Goal: Find specific page/section: Find specific page/section

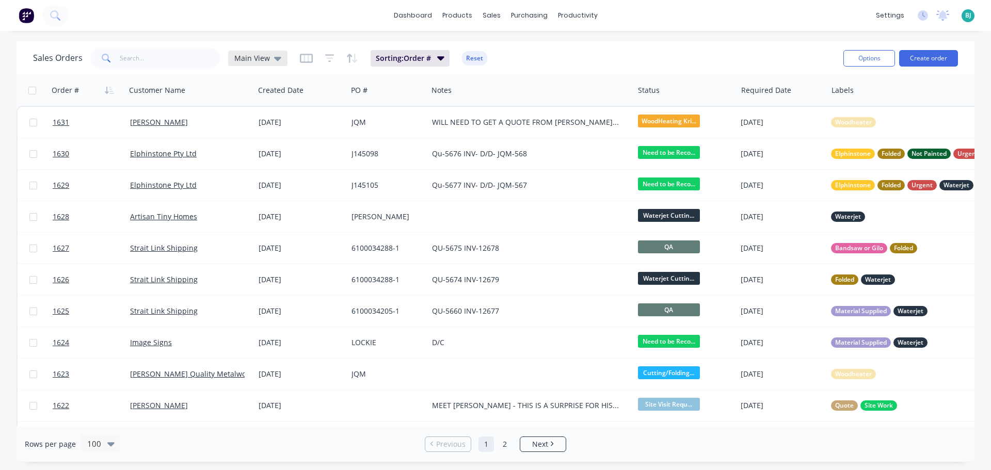
click at [234, 59] on span "Main View" at bounding box center [252, 58] width 36 height 11
click at [265, 188] on button "Archived" at bounding box center [290, 188] width 118 height 12
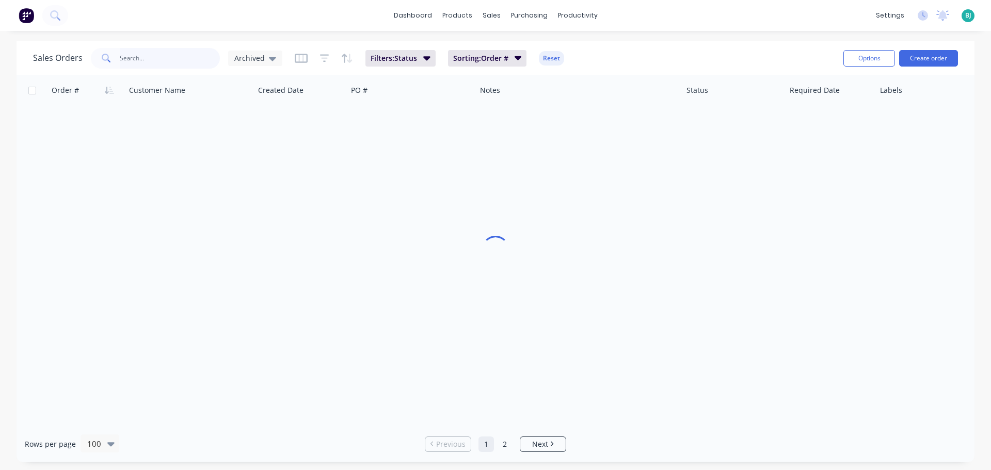
click at [167, 66] on input "text" at bounding box center [170, 58] width 101 height 21
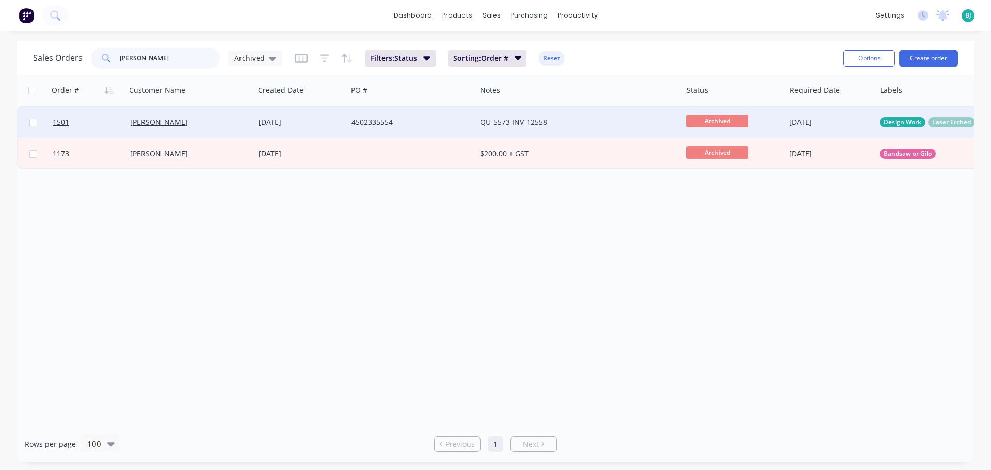
type input "[PERSON_NAME]"
click at [202, 134] on div "[PERSON_NAME]" at bounding box center [190, 122] width 129 height 31
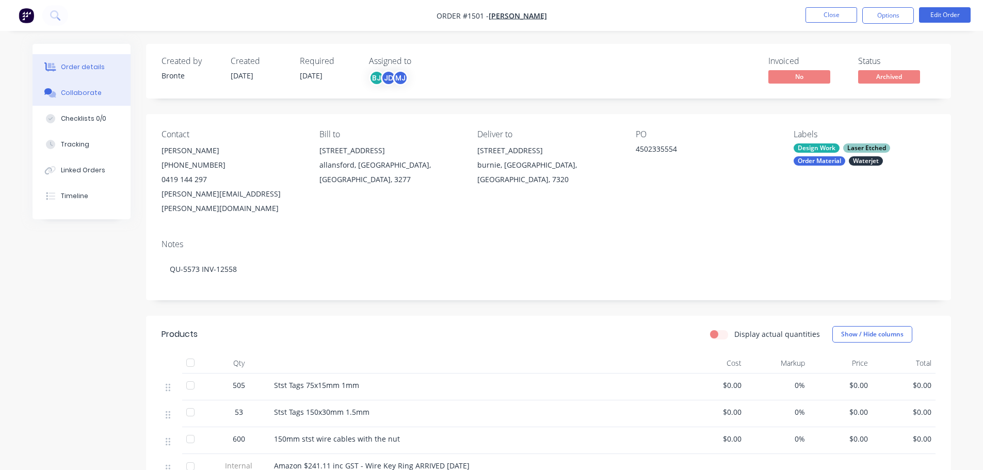
click at [95, 95] on div "Collaborate" at bounding box center [81, 92] width 41 height 9
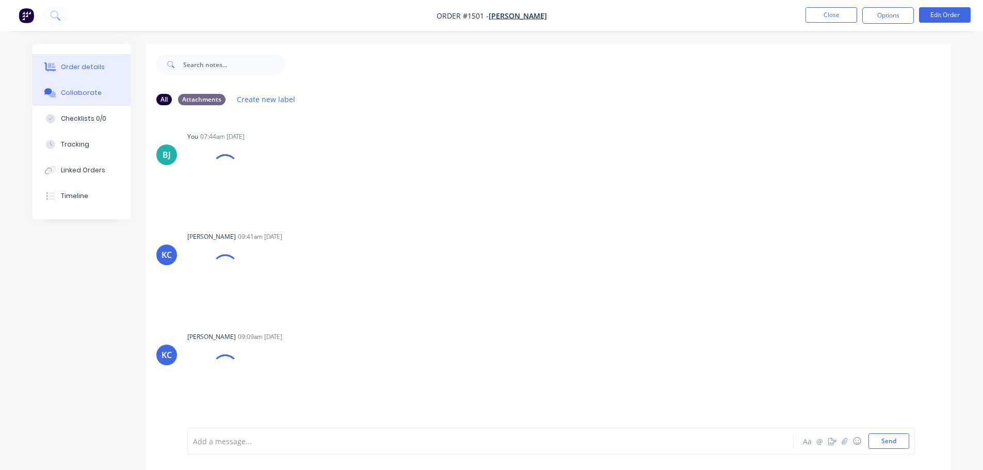
click at [97, 70] on div "Order details" at bounding box center [83, 66] width 44 height 9
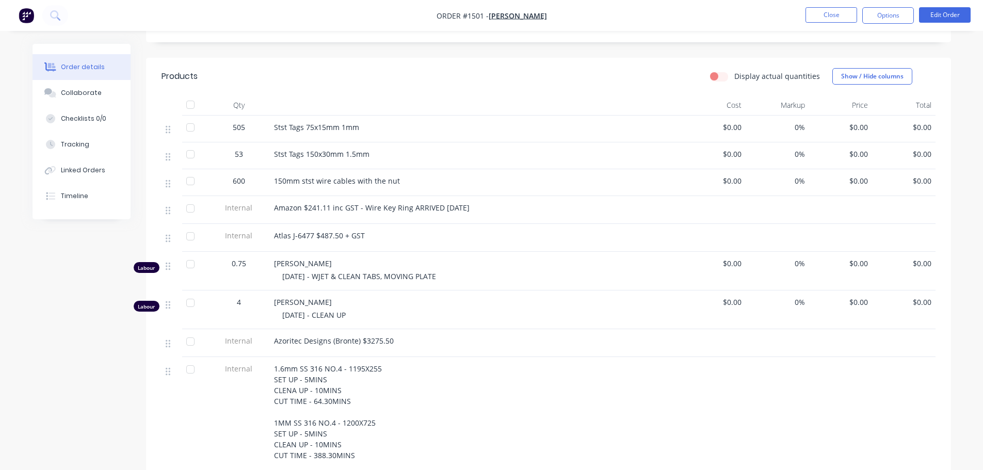
click at [729, 270] on div "$0.00" at bounding box center [714, 271] width 63 height 39
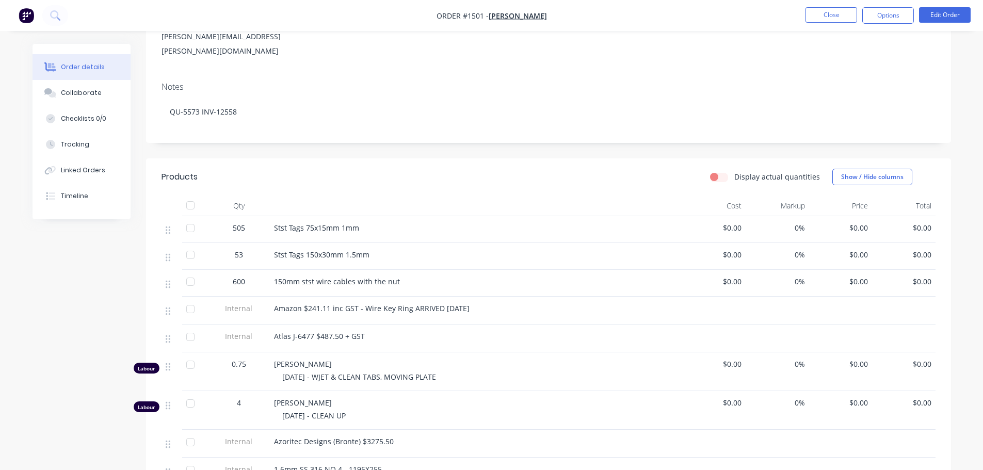
scroll to position [155, 0]
click at [891, 171] on button "Show / Hide columns" at bounding box center [872, 179] width 80 height 17
click at [886, 171] on button "Show / Hide columns" at bounding box center [872, 179] width 80 height 17
click at [945, 161] on header "Products Display actual quantities Show / Hide columns" at bounding box center [548, 179] width 805 height 37
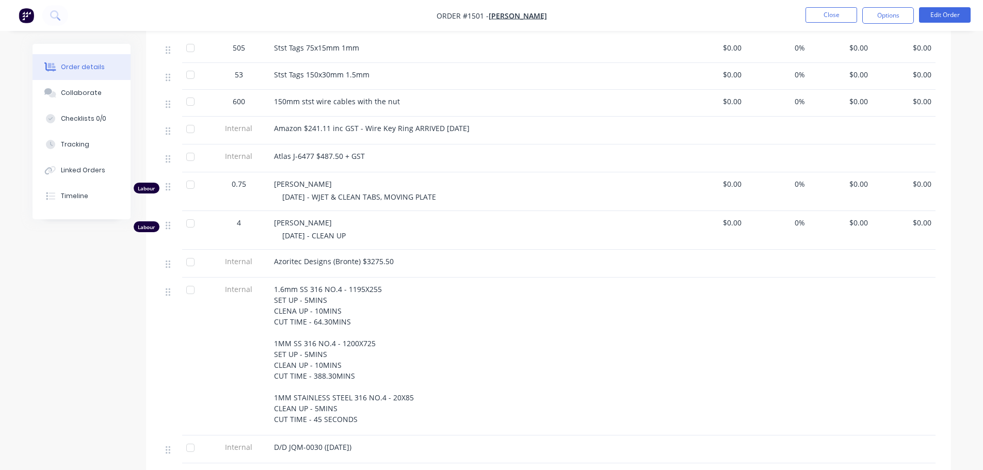
scroll to position [361, 0]
